Goal: Communication & Community: Participate in discussion

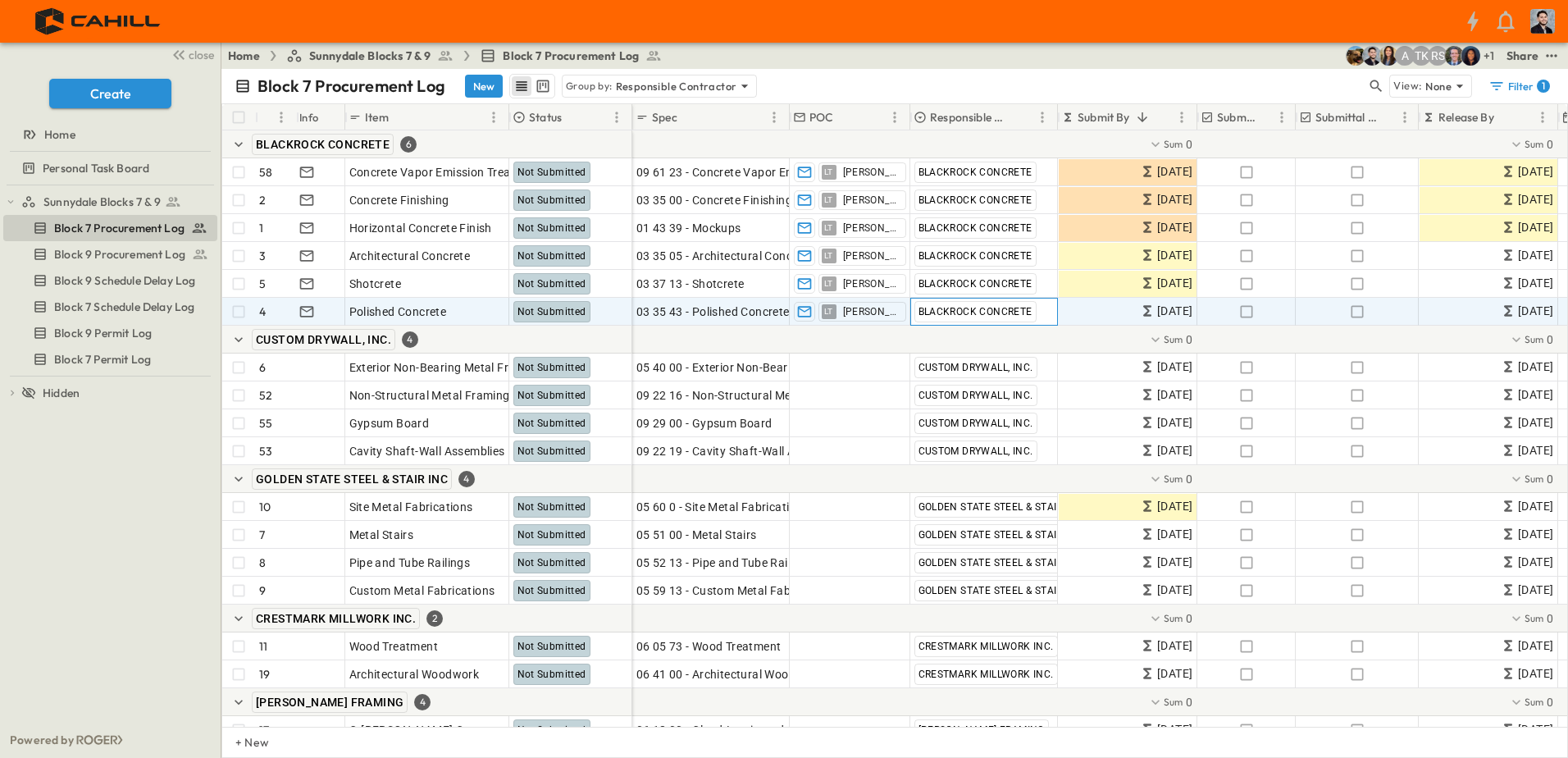
click at [1004, 316] on span "BLACKROCK CONCRETE" at bounding box center [975, 311] width 114 height 11
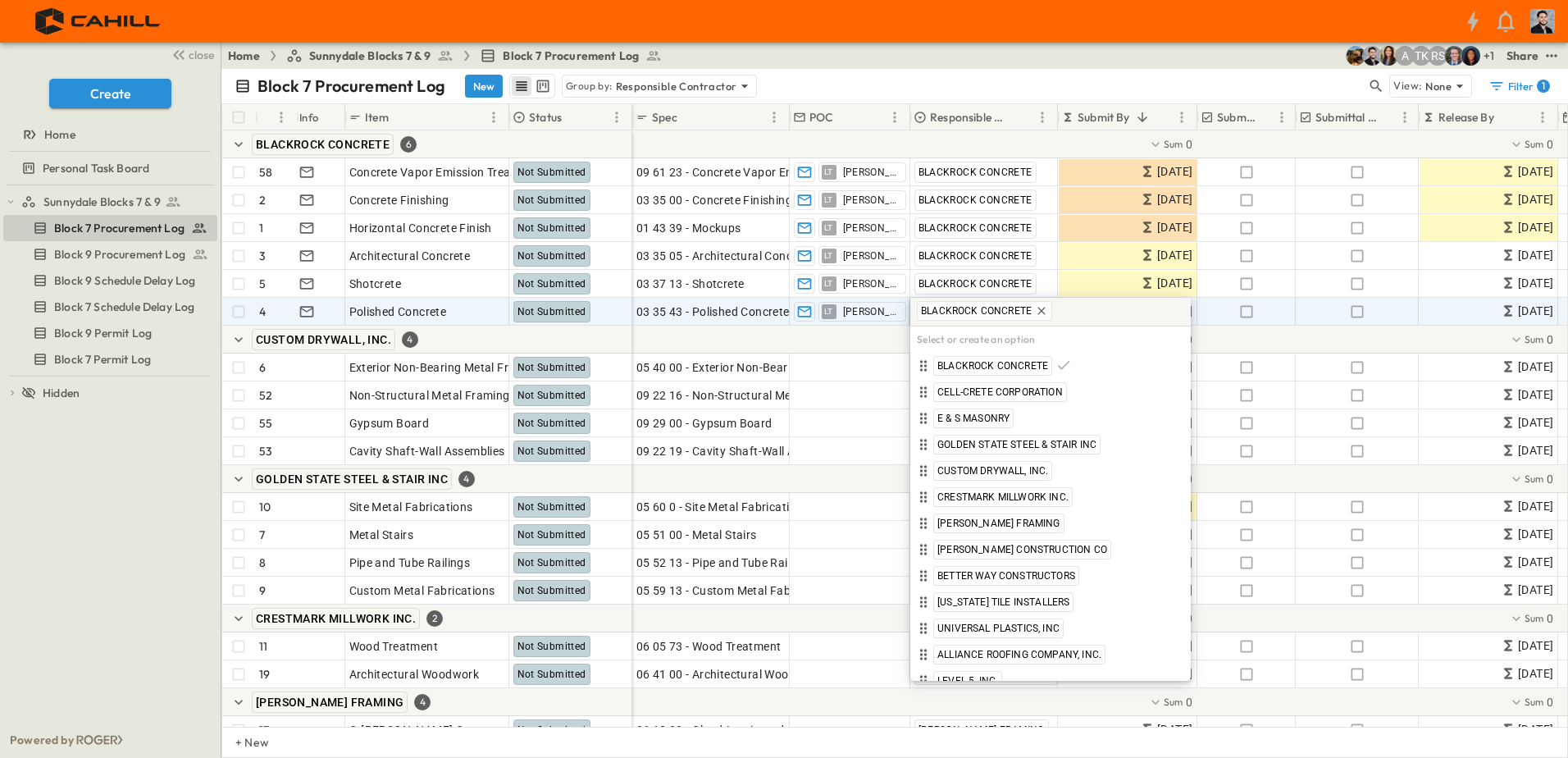
drag, startPoint x: 1043, startPoint y: 310, endPoint x: 1, endPoint y: 666, distance: 1101.1
click at [1043, 310] on icon at bounding box center [1041, 310] width 7 height 7
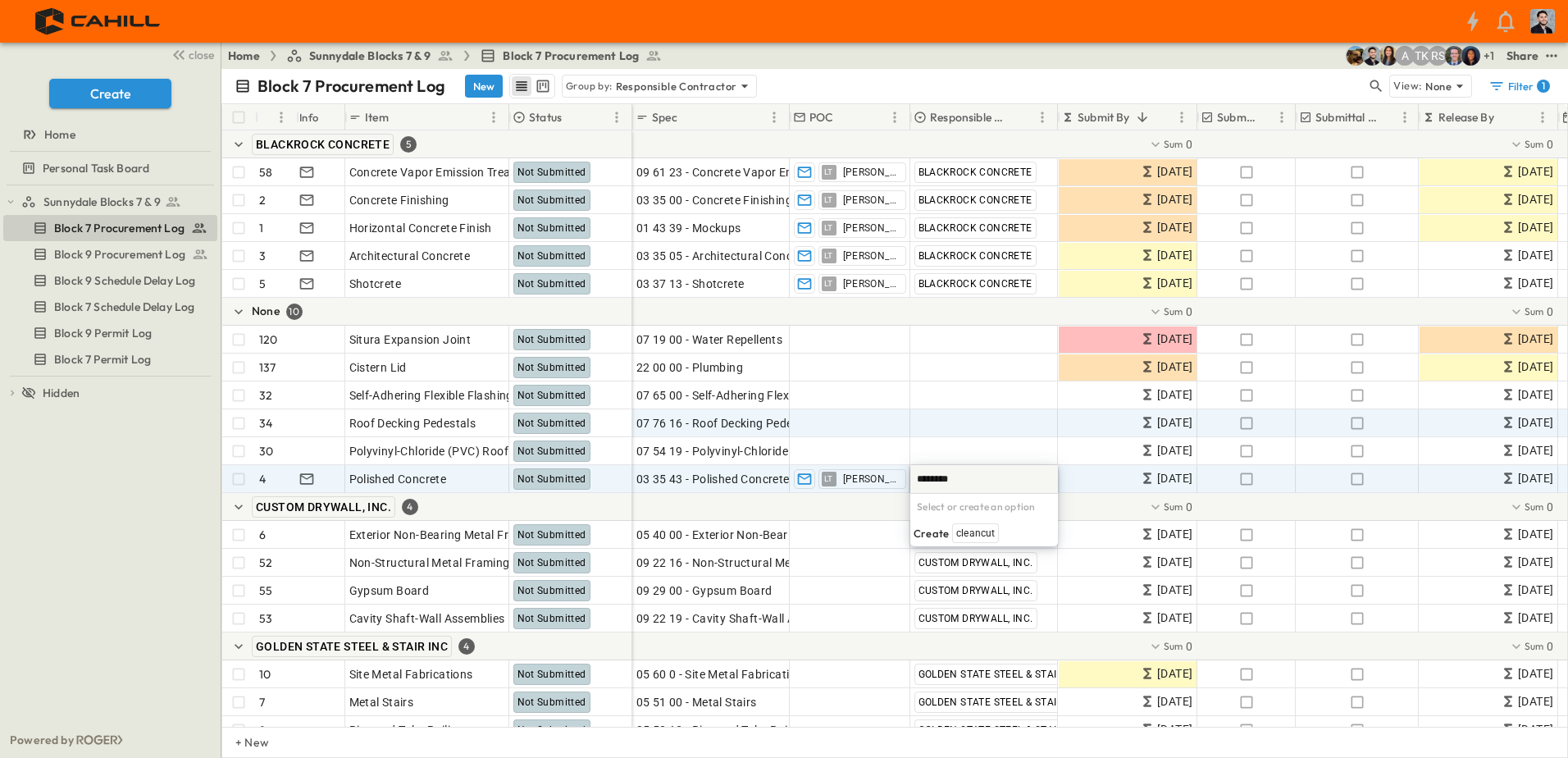
type input "********"
click at [983, 429] on span "Add Contractor" at bounding box center [956, 422] width 84 height 16
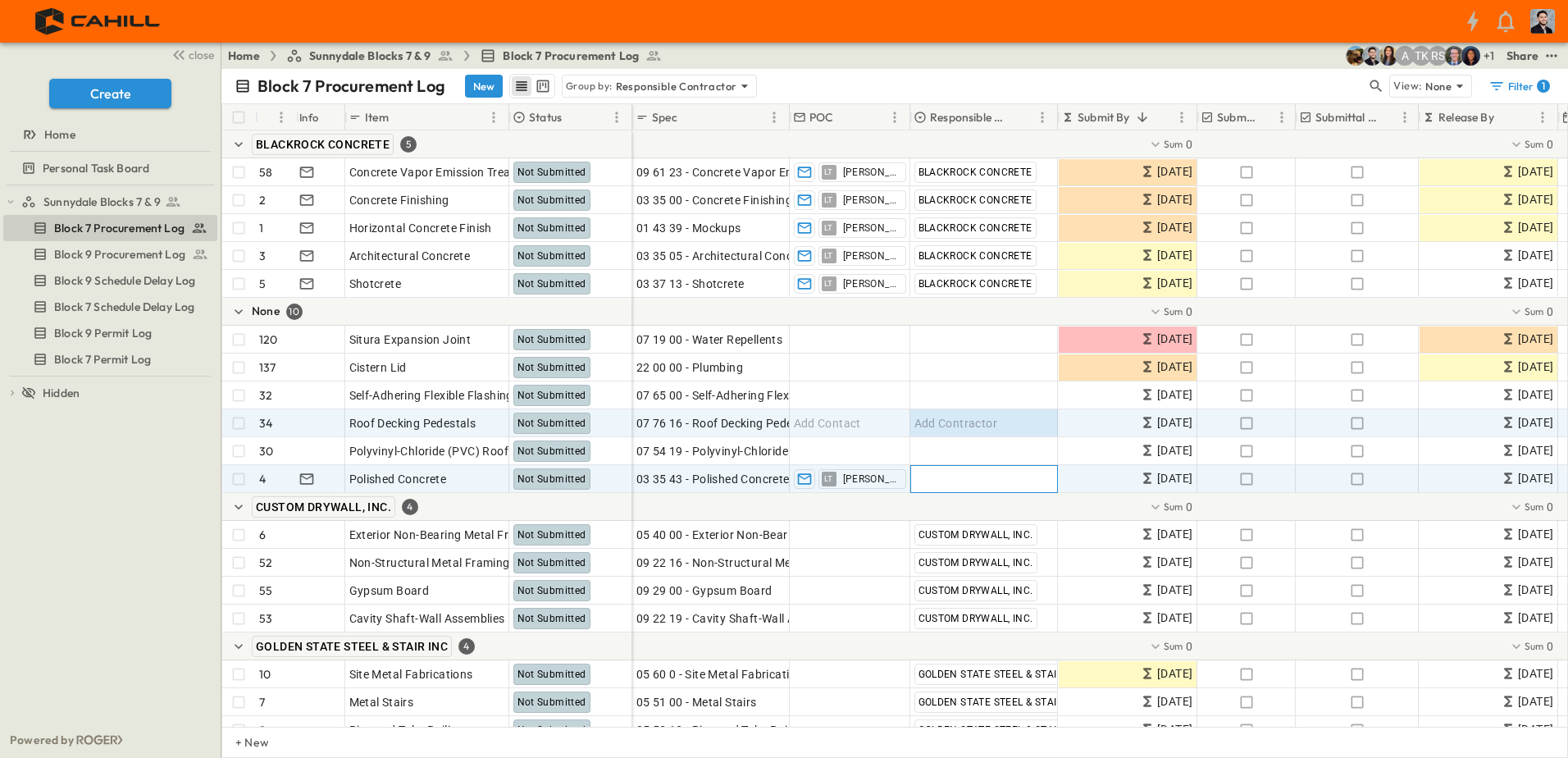
click at [957, 468] on div "Add Contractor" at bounding box center [984, 478] width 146 height 26
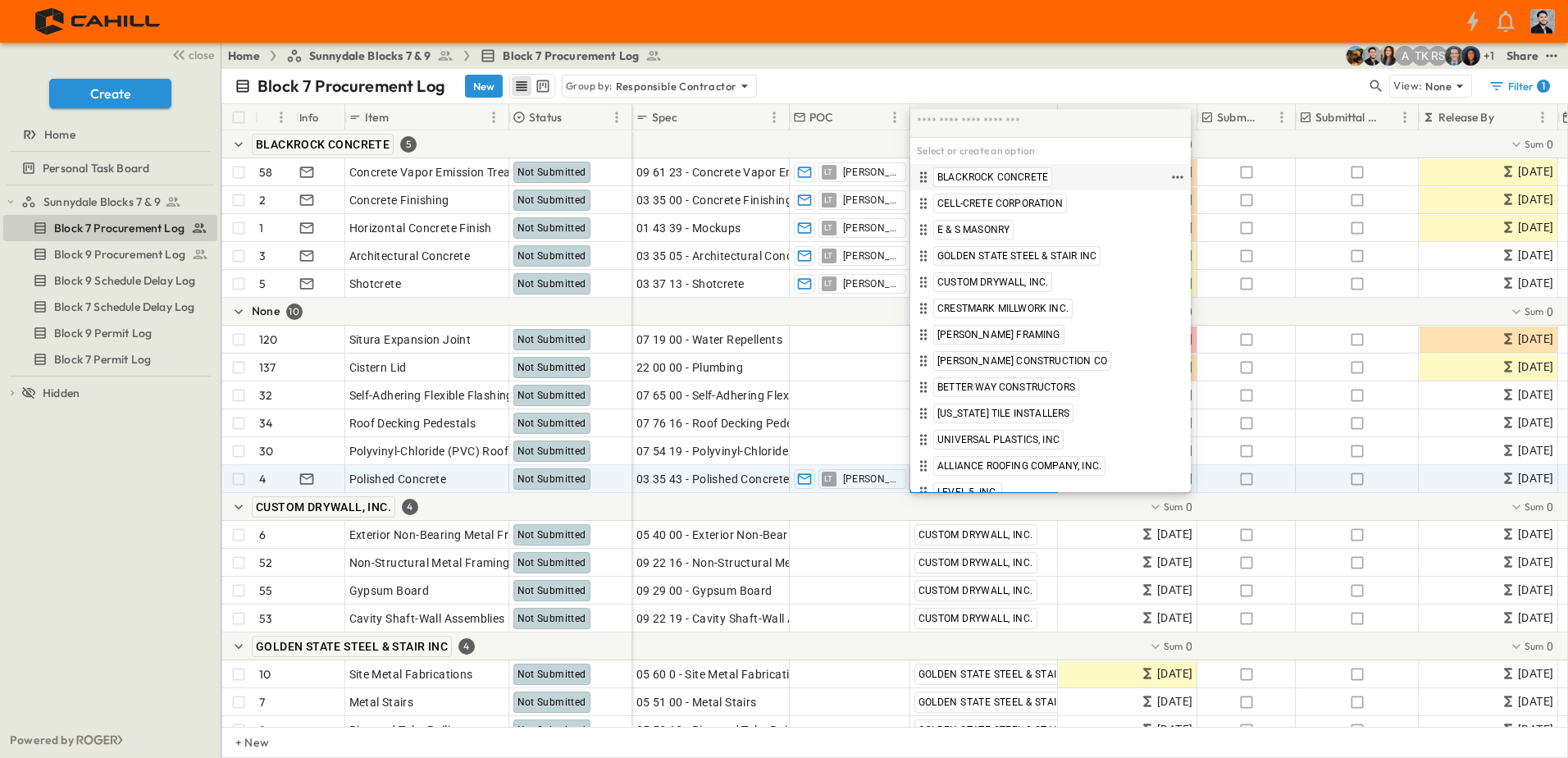
click at [996, 182] on span "BLACKROCK CONCRETE" at bounding box center [992, 177] width 111 height 13
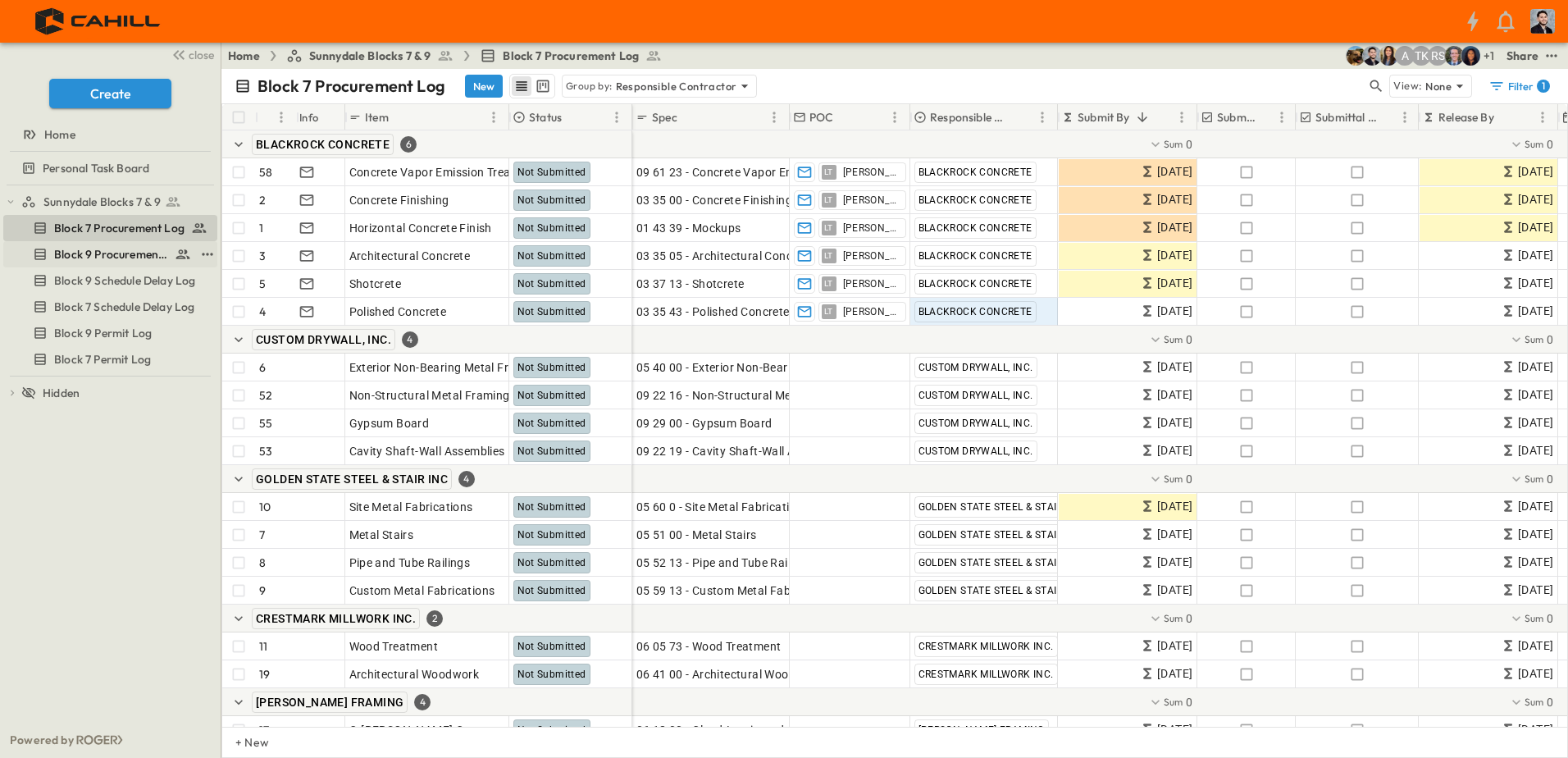
click at [119, 257] on span "Block 9 Procurement Log" at bounding box center [111, 254] width 114 height 16
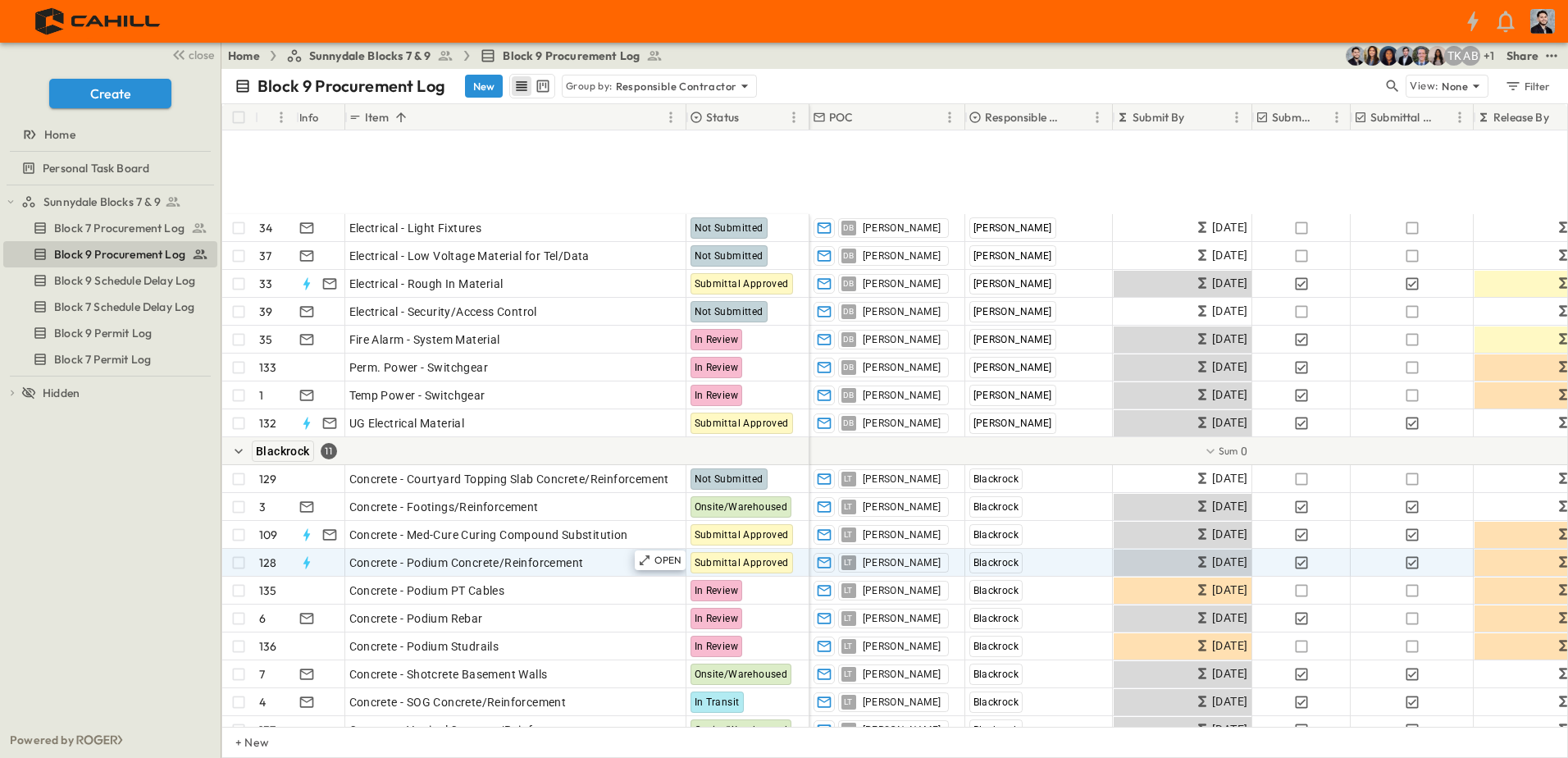
scroll to position [164, 0]
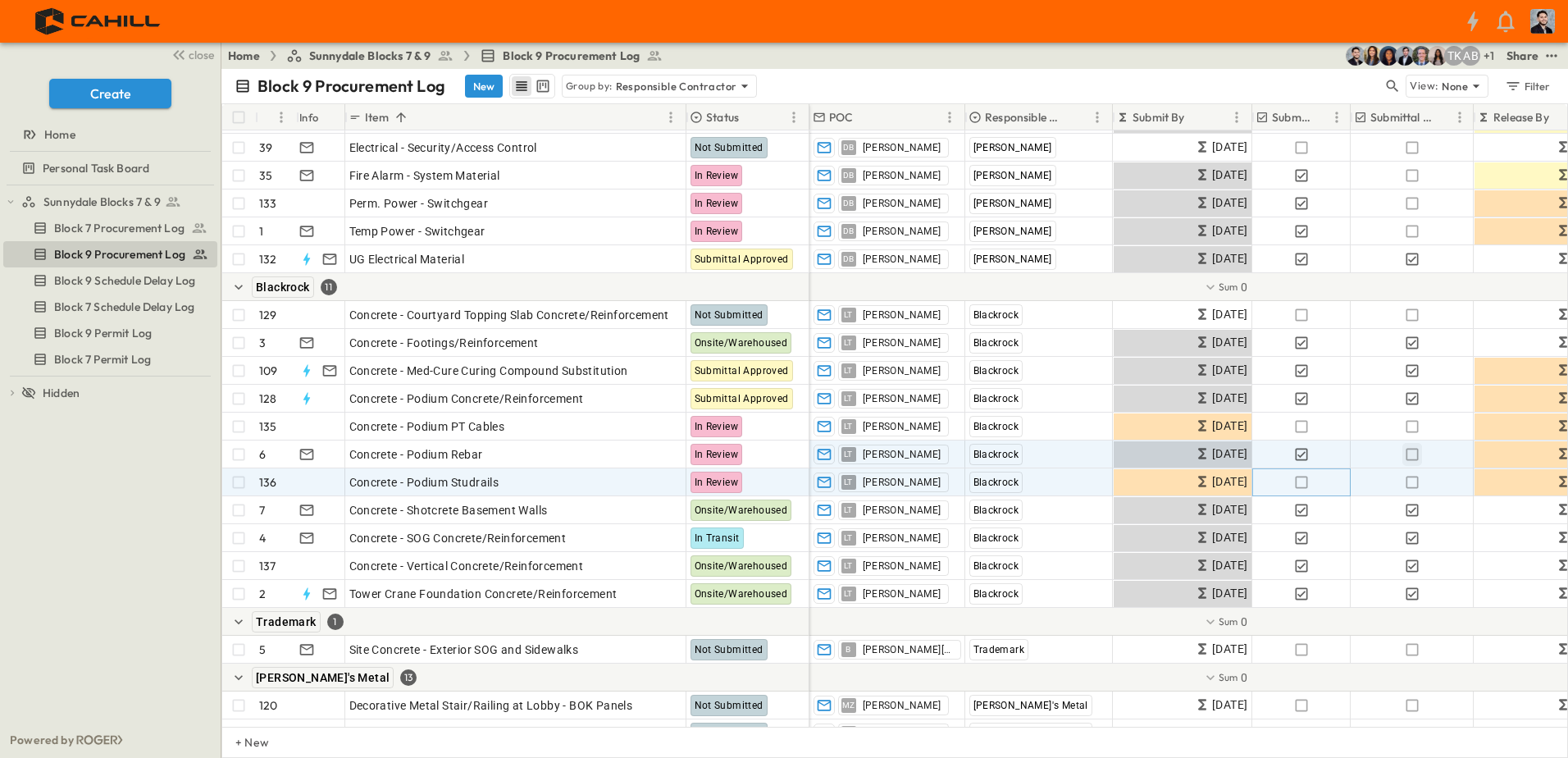
click at [1303, 483] on icon "button" at bounding box center [1301, 482] width 16 height 16
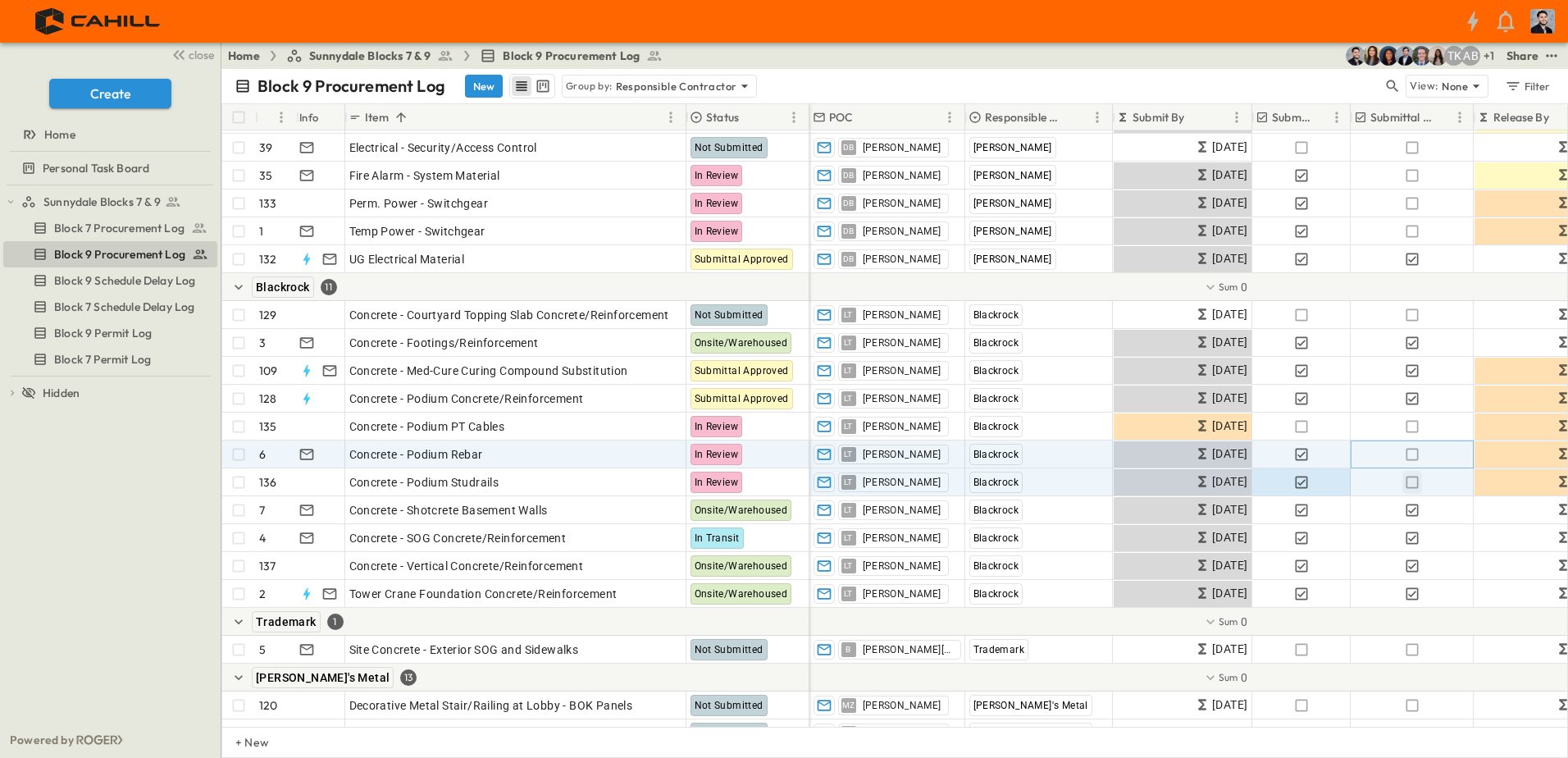
click at [1417, 450] on icon "button" at bounding box center [1411, 453] width 12 height 12
click at [1414, 479] on icon "button" at bounding box center [1411, 482] width 16 height 16
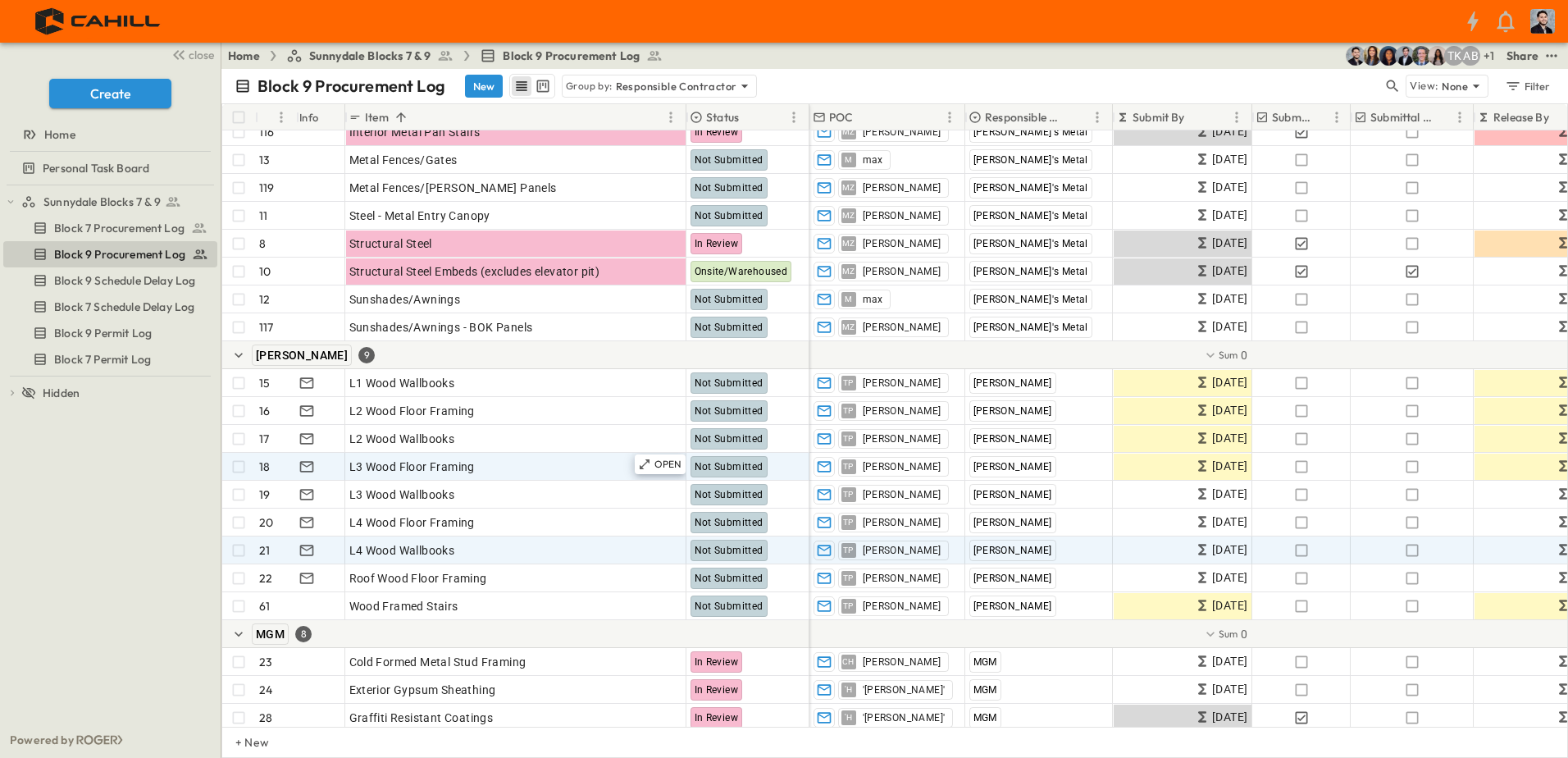
scroll to position [902, 0]
